Goal: Task Accomplishment & Management: Manage account settings

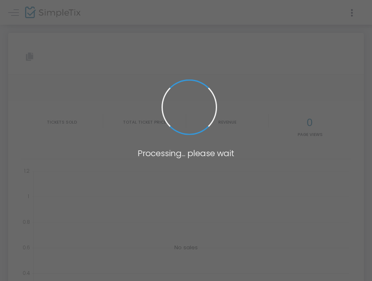
type input "[URL][DOMAIN_NAME]"
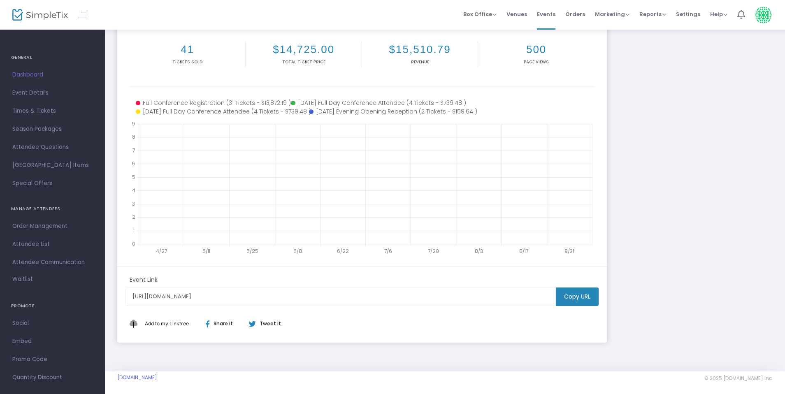
scroll to position [110, 0]
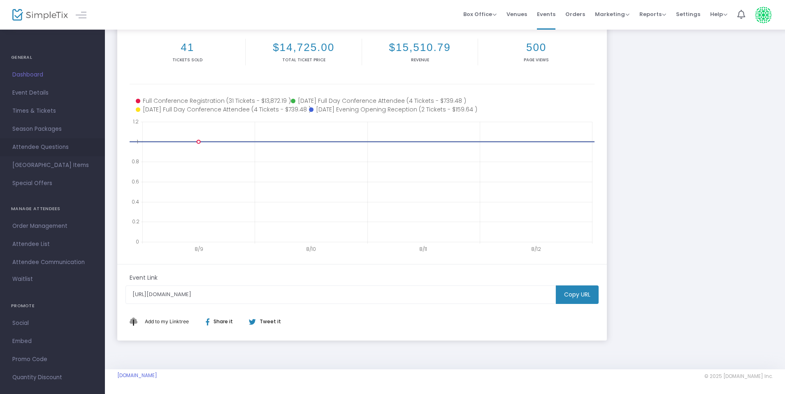
click at [81, 141] on link "Attendee Questions" at bounding box center [52, 147] width 105 height 18
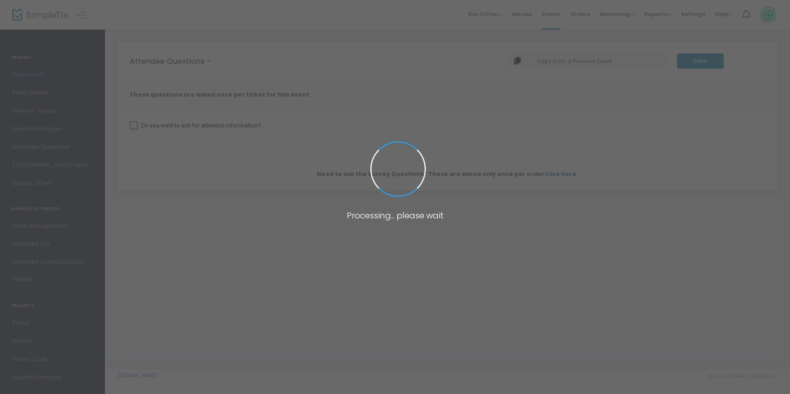
checkbox input "true"
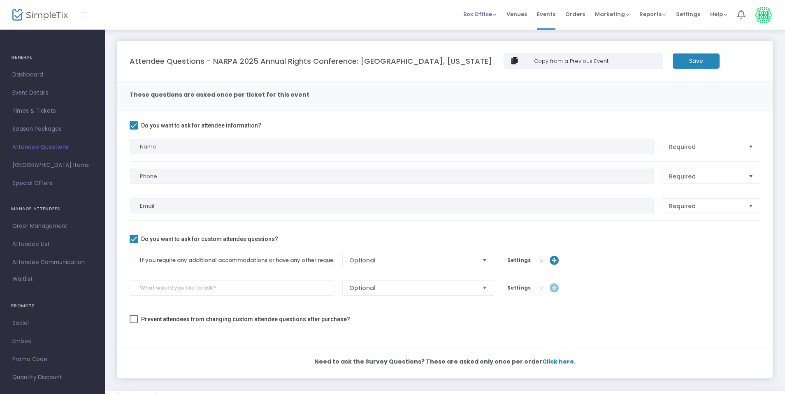
click at [377, 16] on span "Box Office" at bounding box center [479, 14] width 33 height 8
click at [18, 76] on span "Dashboard" at bounding box center [52, 75] width 80 height 11
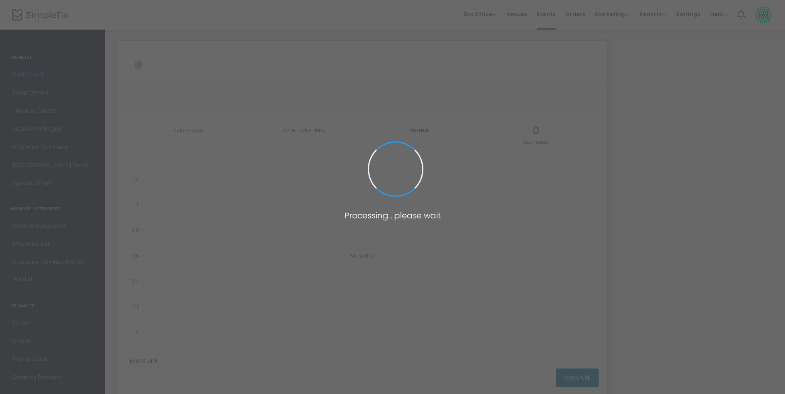
type input "[URL][DOMAIN_NAME]"
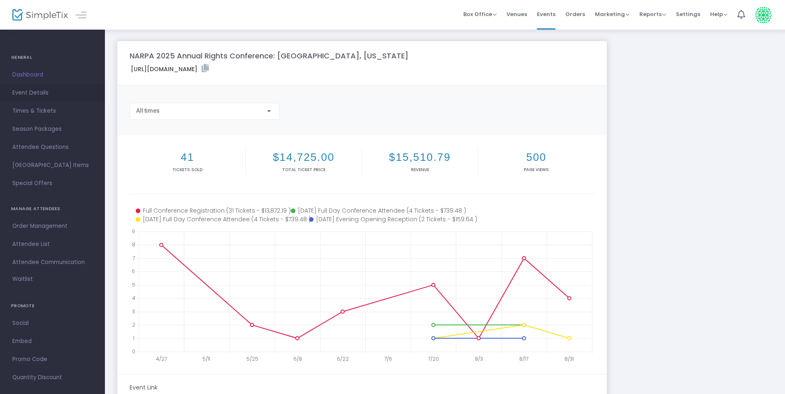
click at [21, 92] on span "Event Details" at bounding box center [52, 93] width 80 height 11
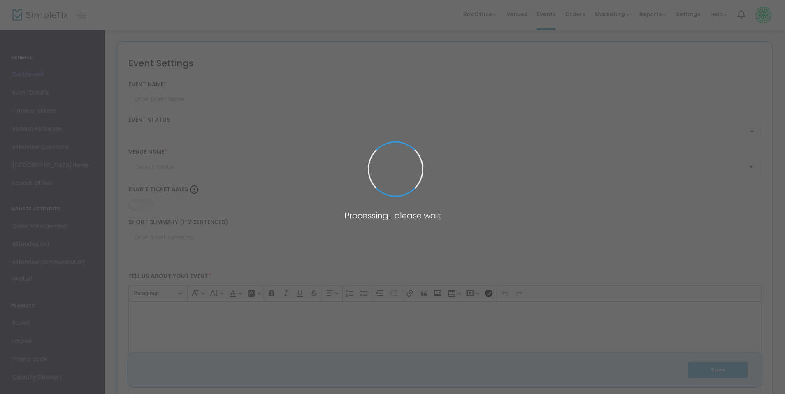
type input "NARPA 2025 Annual Rights Conference: [GEOGRAPHIC_DATA], [US_STATE]"
type textarea "NARPA 2025 Annual Rights Conference: [GEOGRAPHIC_DATA], LouisianaJoin us for th…"
type input "Register Now"
type input "Embassy Suites by [GEOGRAPHIC_DATA]"
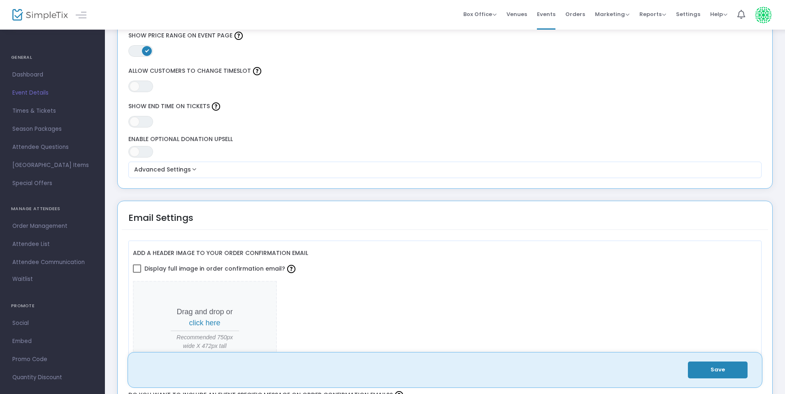
scroll to position [937, 0]
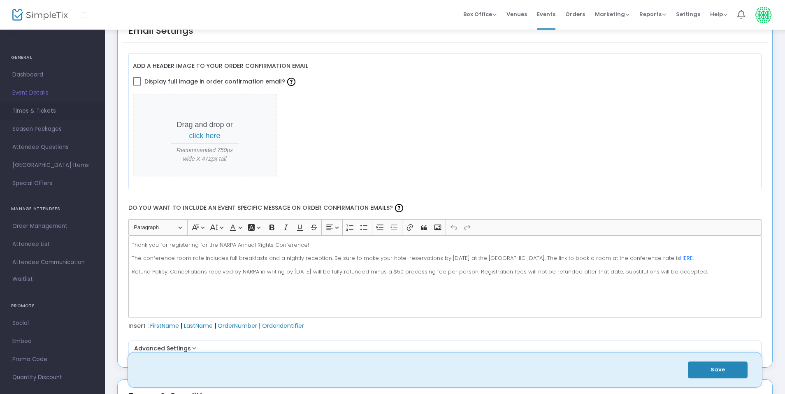
click at [37, 113] on span "Times & Tickets" at bounding box center [52, 111] width 80 height 11
